Goal: Transaction & Acquisition: Subscribe to service/newsletter

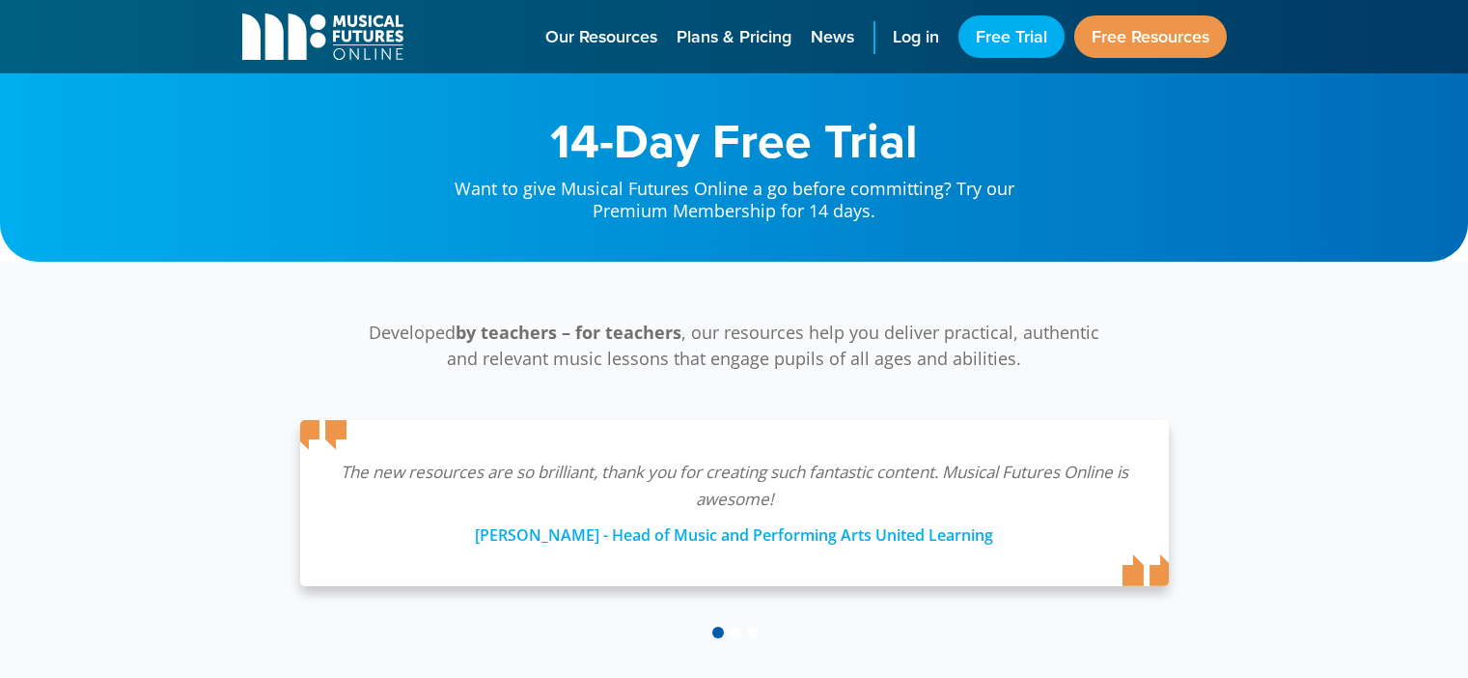
scroll to position [524, 0]
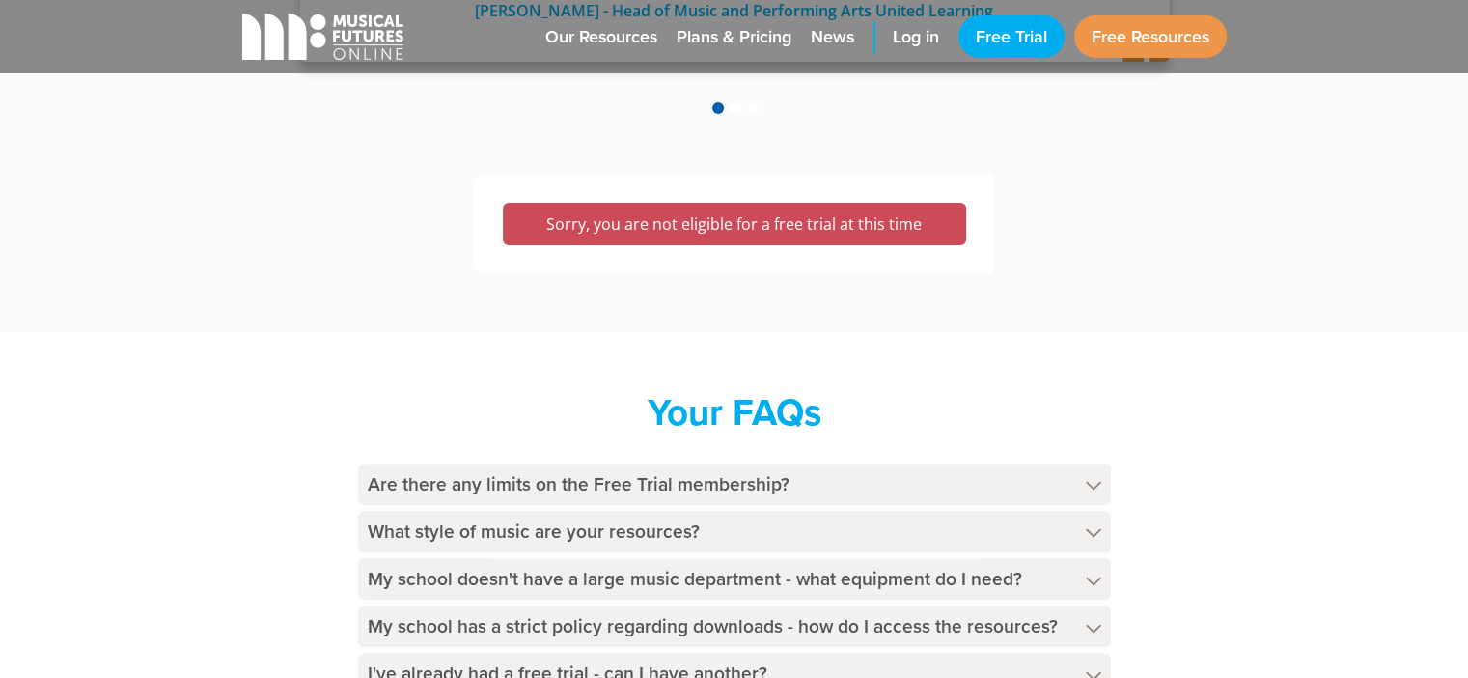
drag, startPoint x: 0, startPoint y: 0, endPoint x: 1290, endPoint y: 403, distance: 1350.9
click at [1290, 403] on div "Your FAQs Are there any limits on the Free Trial membership? The Free Trial mem…" at bounding box center [734, 545] width 1468 height 426
drag, startPoint x: 826, startPoint y: 226, endPoint x: 747, endPoint y: 237, distance: 80.0
click at [747, 237] on div "Sorry, you are not eligible for a free trial at this time" at bounding box center [734, 224] width 463 height 42
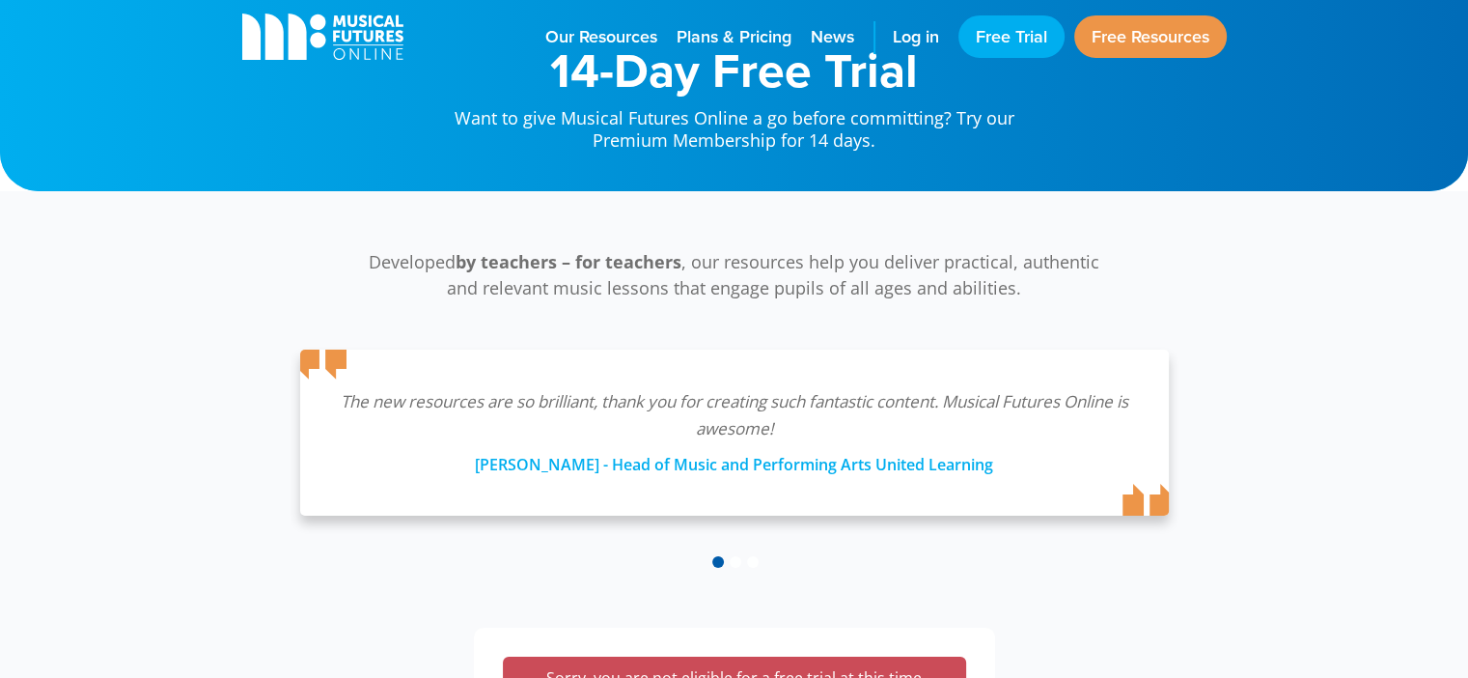
scroll to position [71, 0]
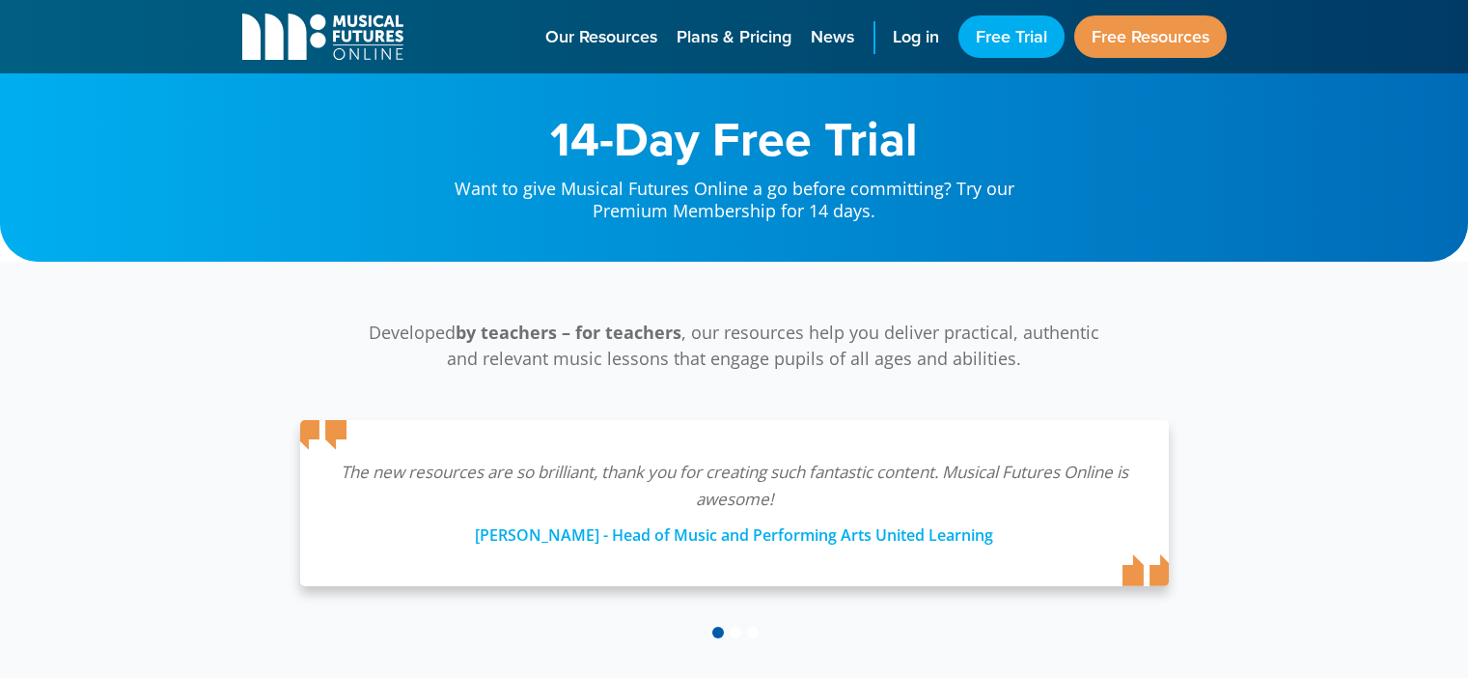
select select "secondary"
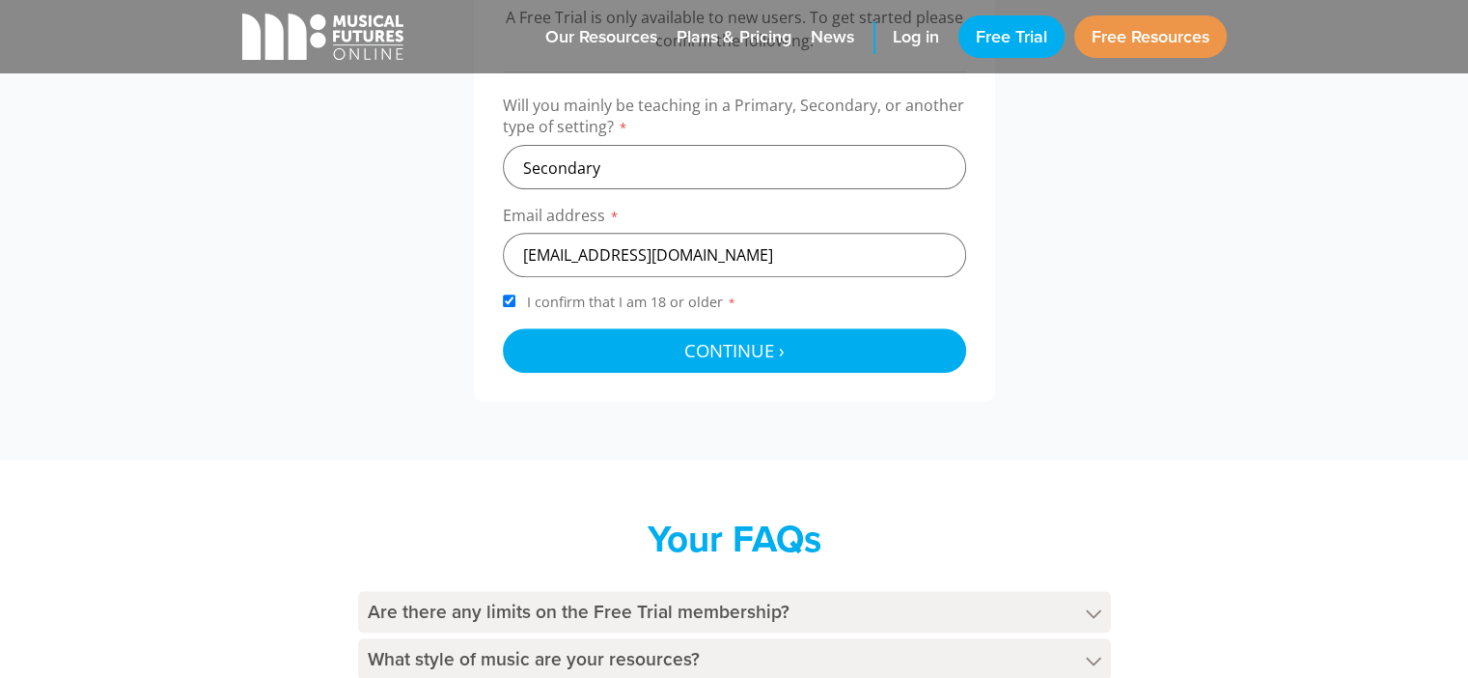
scroll to position [481, 0]
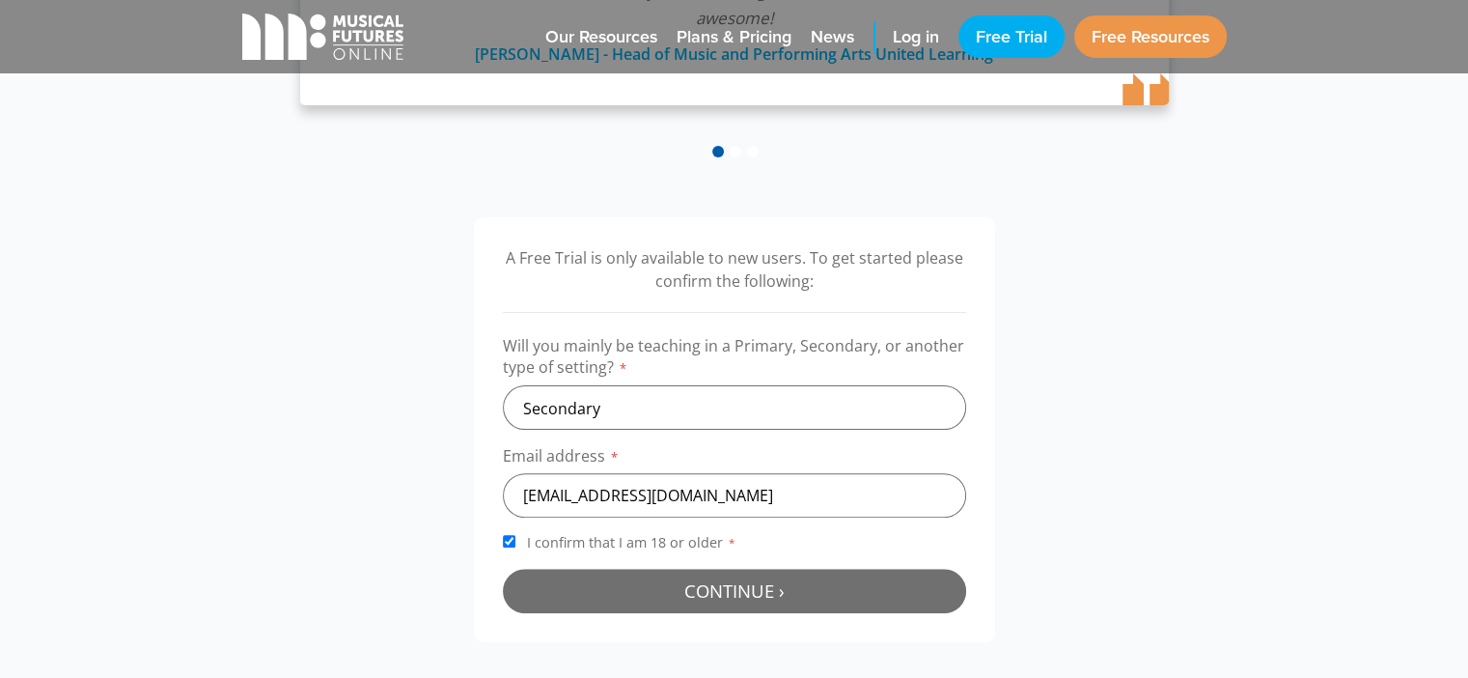
click at [728, 607] on button "Continue › Checking your details..." at bounding box center [734, 591] width 463 height 44
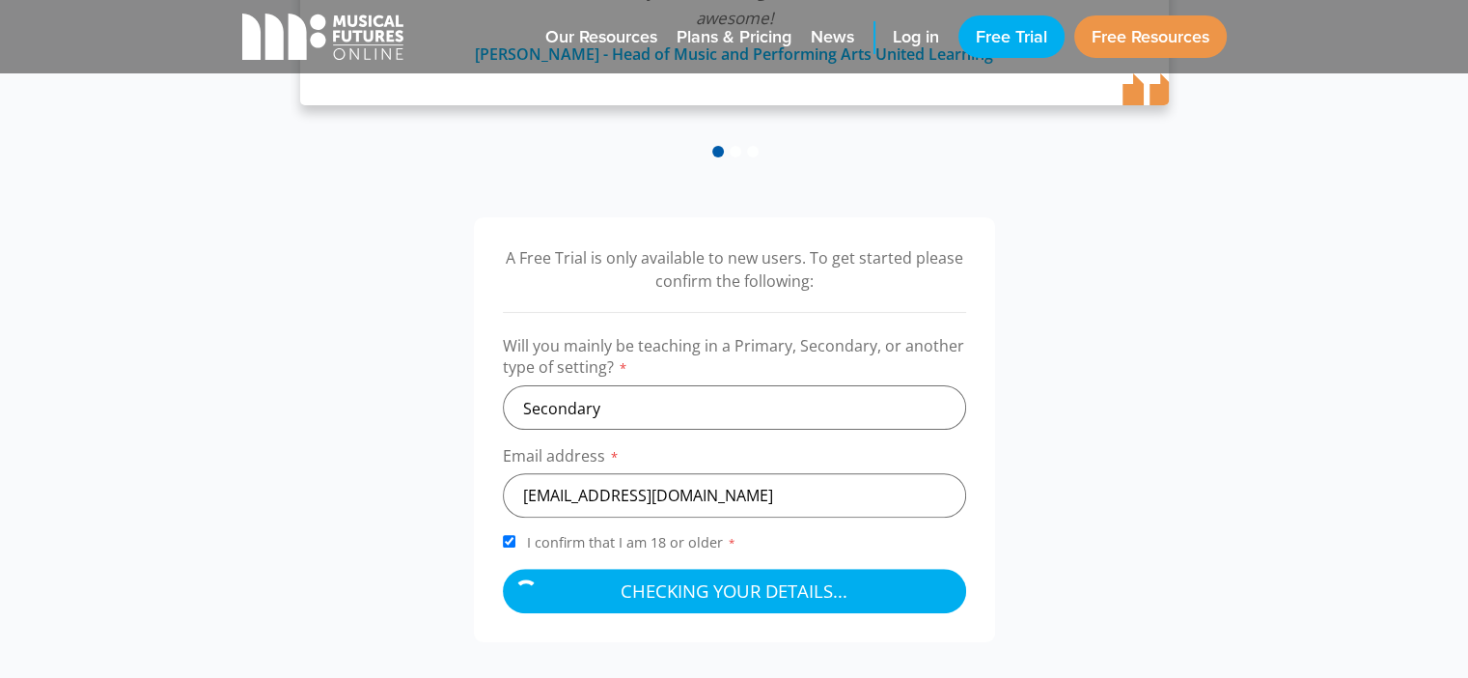
scroll to position [1097, 0]
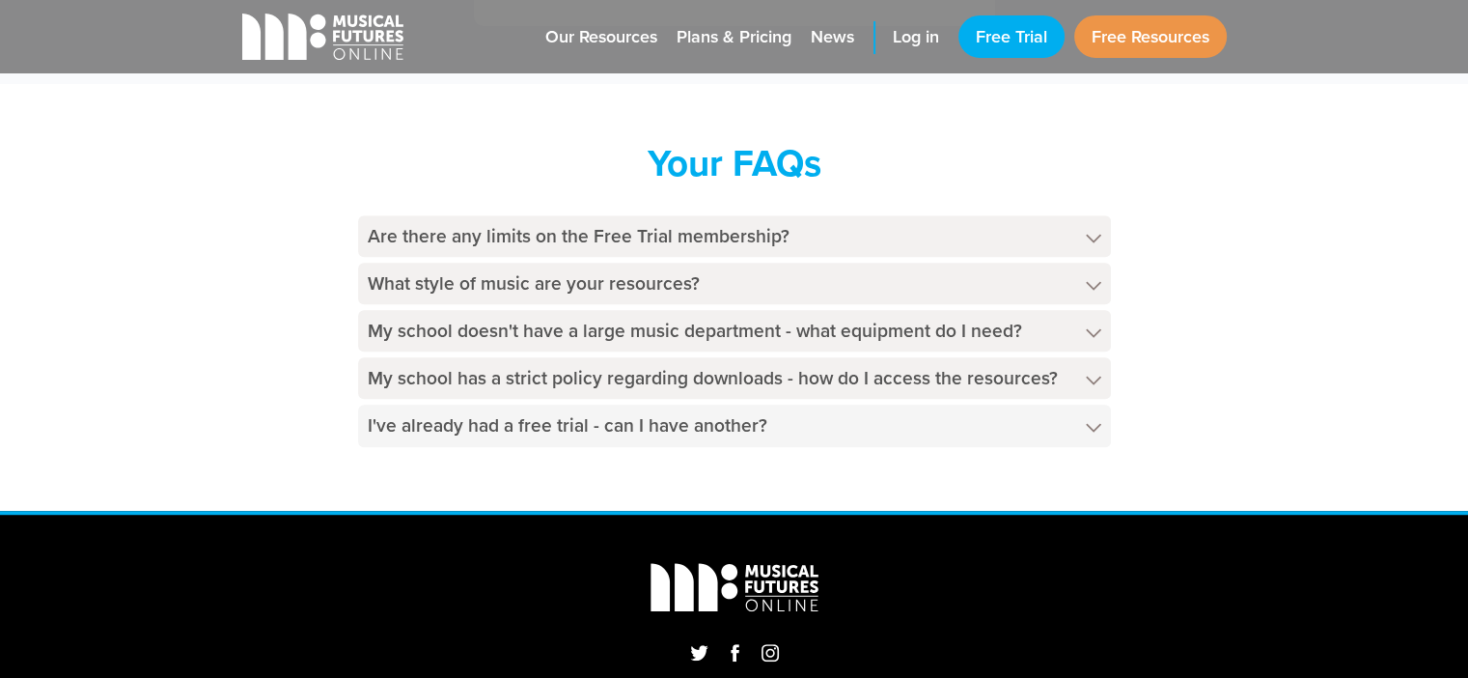
click at [847, 419] on h4 "I've already had a free trial - can I have another?" at bounding box center [734, 425] width 753 height 42
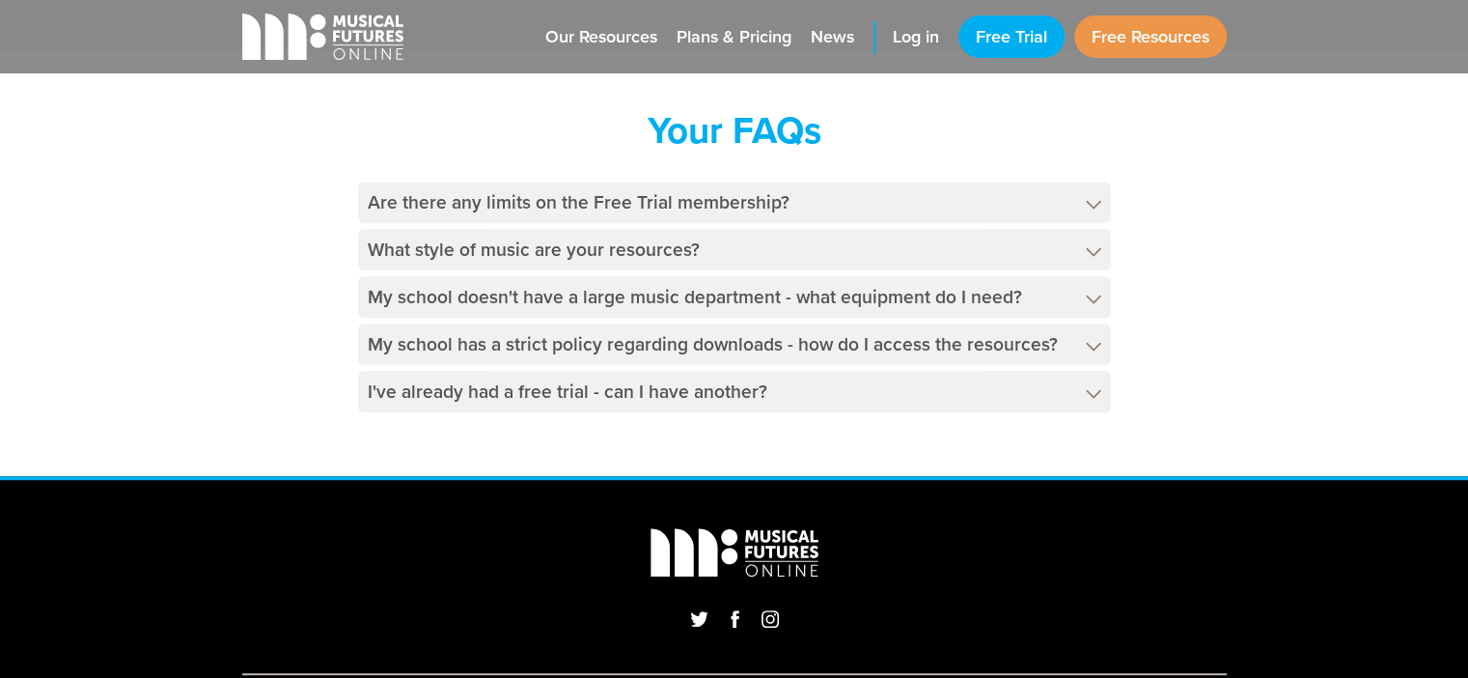
scroll to position [1003, 0]
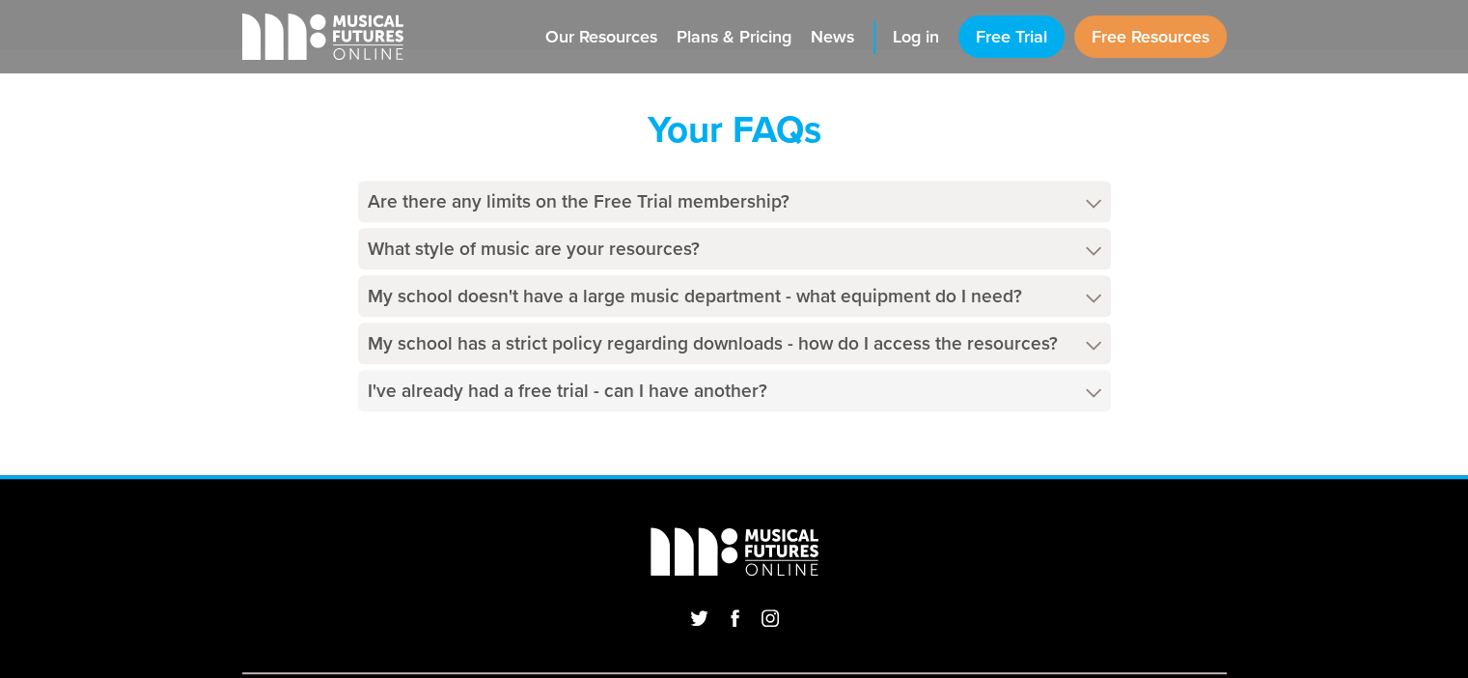
click at [985, 375] on h4 "I've already had a free trial - can I have another?" at bounding box center [734, 391] width 753 height 42
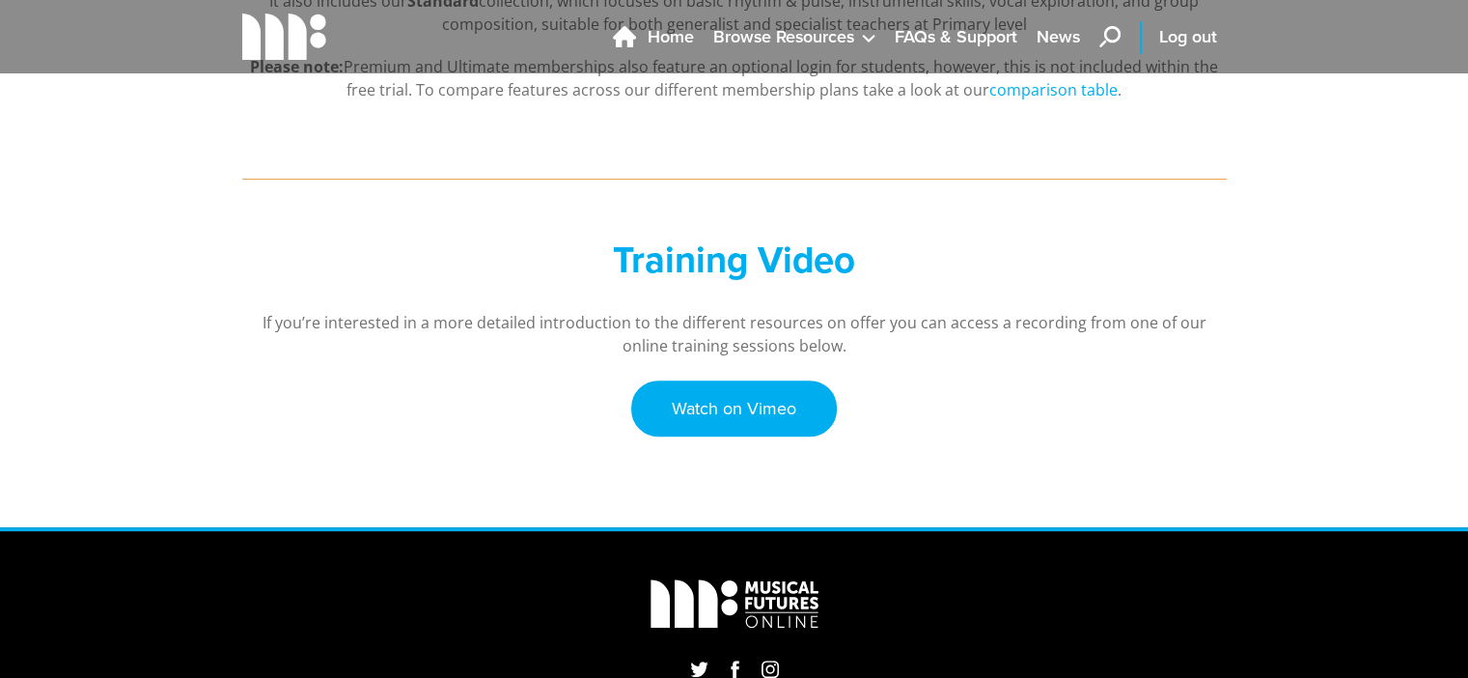
scroll to position [610, 0]
